Goal: Task Accomplishment & Management: Manage account settings

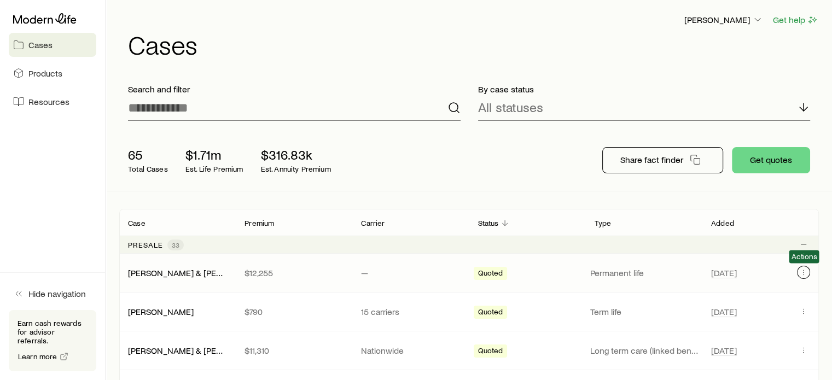
click at [805, 266] on button "Client cases" at bounding box center [803, 272] width 13 height 13
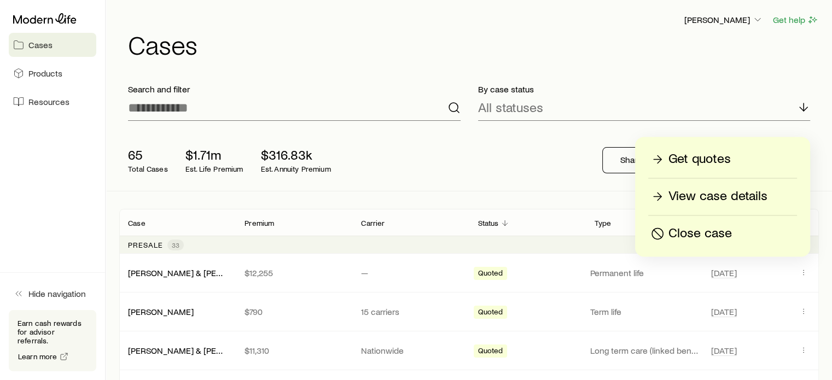
click at [725, 192] on p "View case details" at bounding box center [717, 196] width 99 height 17
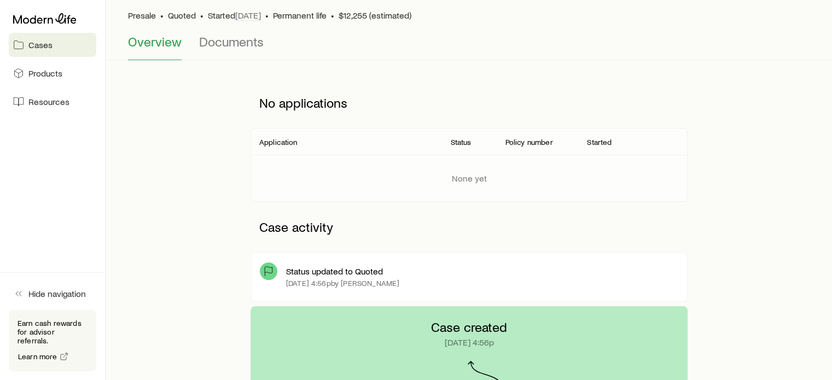
scroll to position [38, 0]
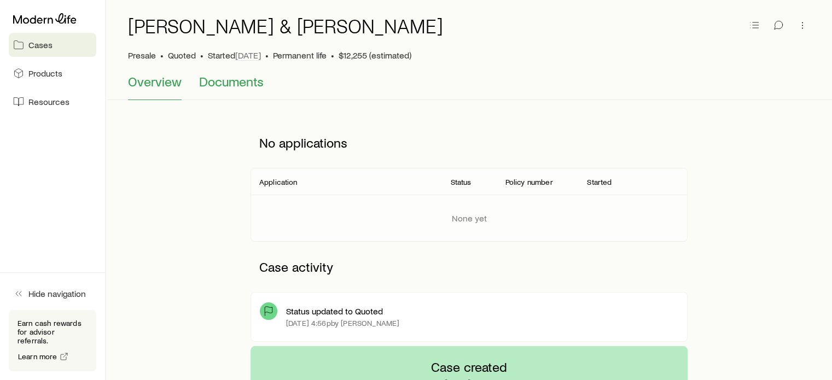
click at [206, 83] on span "Documents" at bounding box center [231, 81] width 65 height 15
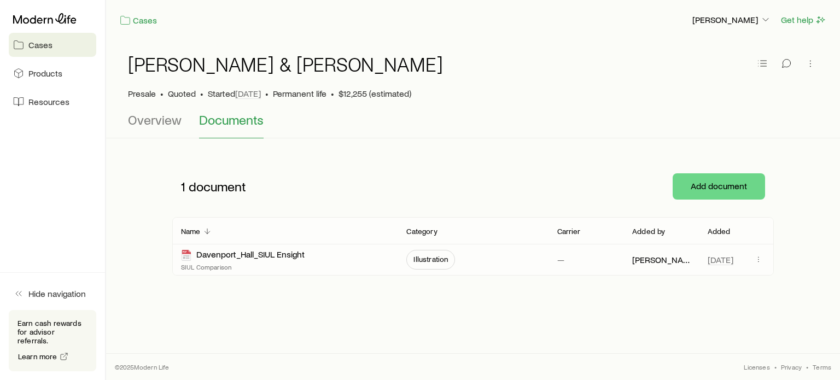
click at [209, 266] on p "SIUL Comparison" at bounding box center [243, 266] width 124 height 9
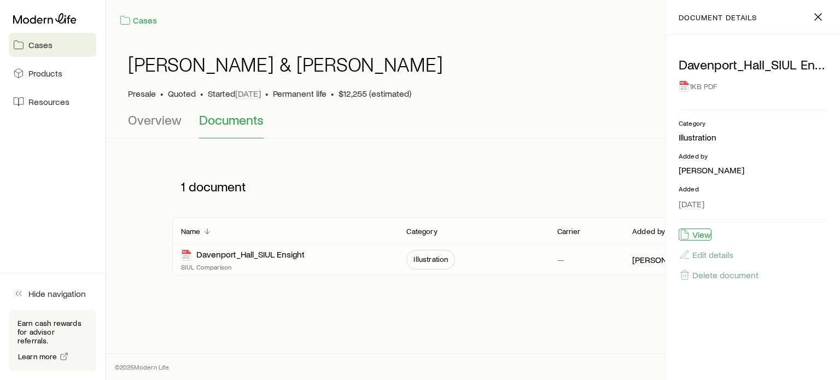
click at [699, 237] on button "View" at bounding box center [694, 235] width 33 height 12
click at [811, 17] on icon "button" at bounding box center [817, 16] width 13 height 13
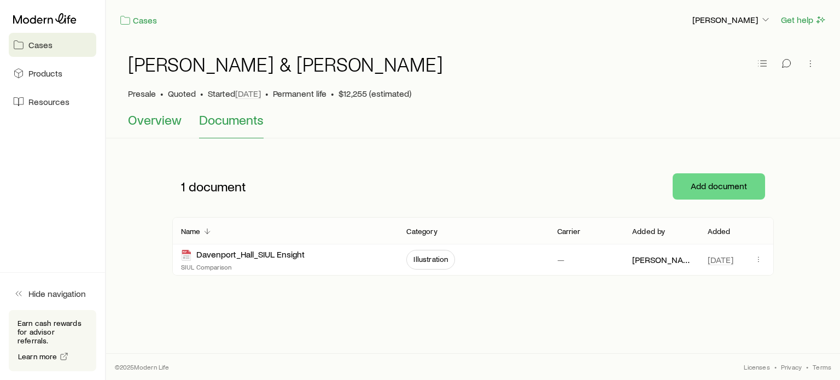
click at [173, 122] on span "Overview" at bounding box center [155, 119] width 54 height 15
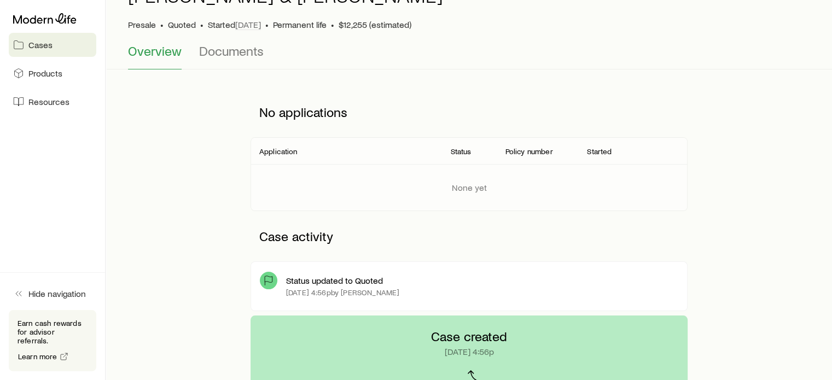
scroll to position [61, 0]
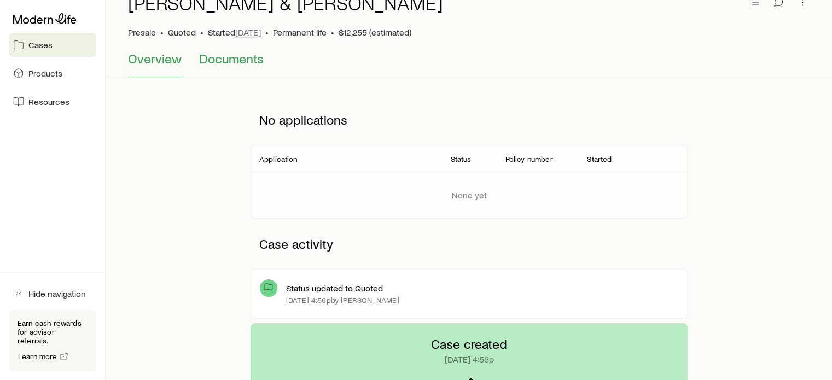
click at [212, 66] on button "Documents" at bounding box center [231, 64] width 65 height 26
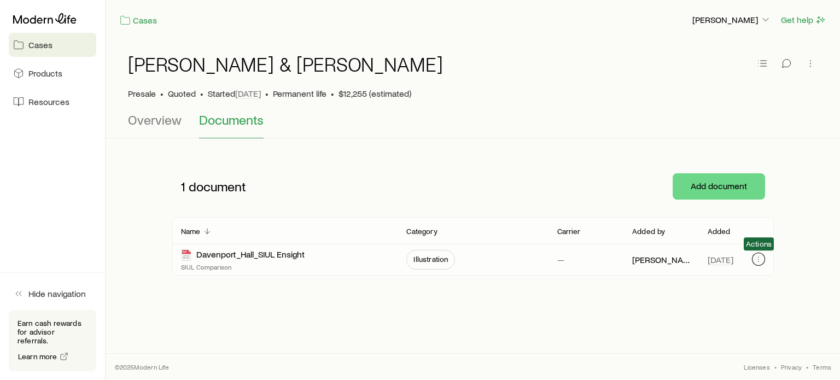
click at [760, 261] on icon "button" at bounding box center [758, 259] width 9 height 9
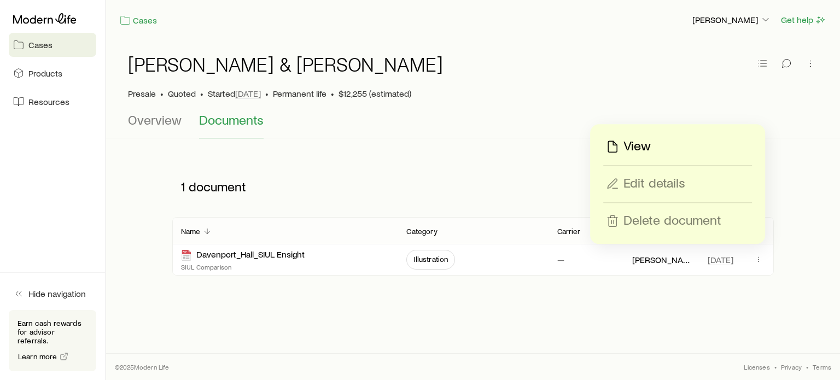
click at [656, 148] on div "View" at bounding box center [678, 146] width 148 height 17
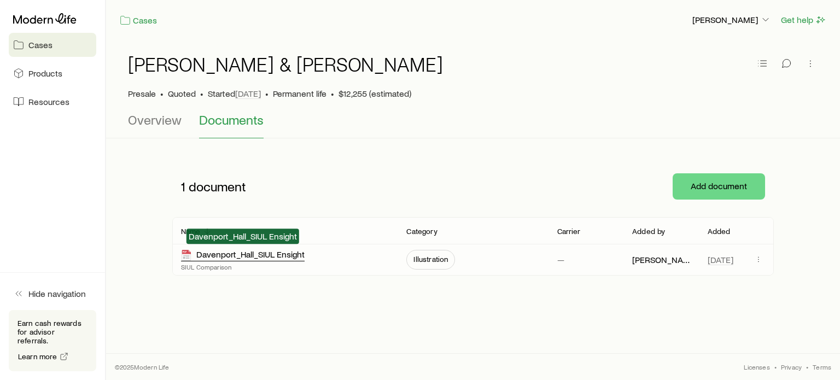
click at [260, 254] on div "Davenport_Hall_SIUL Ensight" at bounding box center [243, 255] width 124 height 13
